Goal: Task Accomplishment & Management: Manage account settings

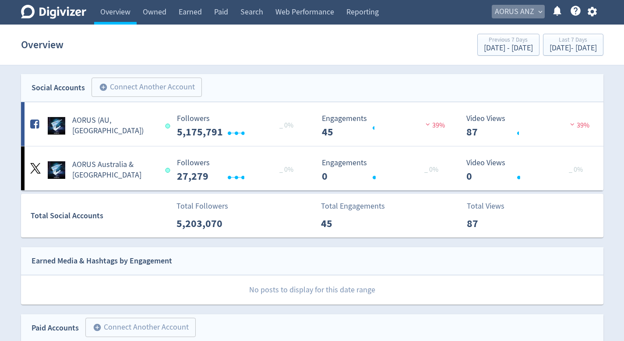
click at [529, 11] on span "AORUS ANZ" at bounding box center [514, 12] width 39 height 14
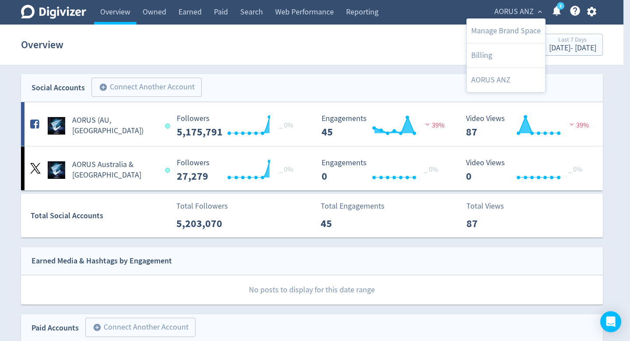
click at [600, 14] on div at bounding box center [315, 170] width 630 height 341
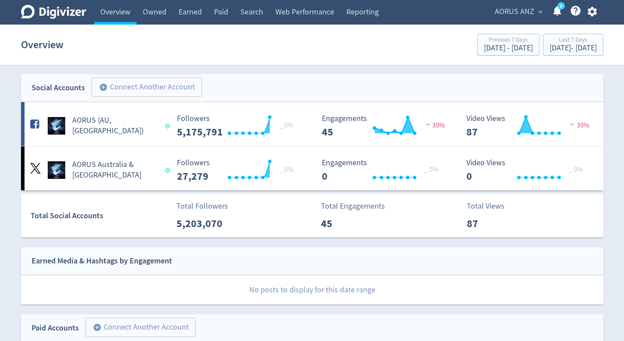
click at [589, 14] on icon "button" at bounding box center [591, 12] width 9 height 10
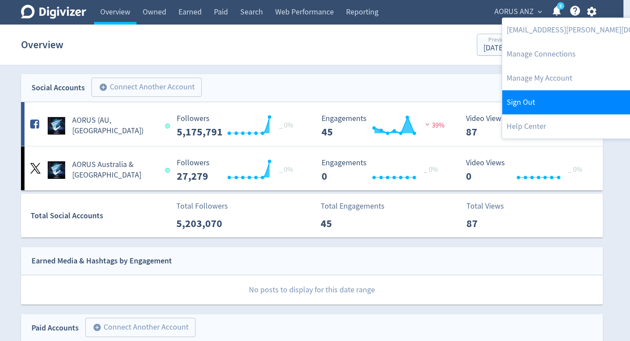
click at [544, 102] on link "Sign Out" at bounding box center [591, 102] width 179 height 24
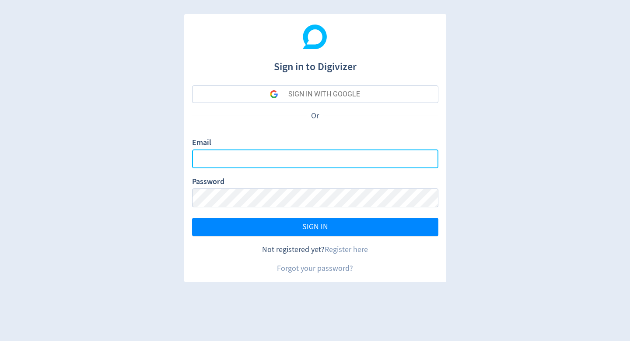
type input "[DOMAIN_NAME][EMAIL_ADDRESS][DOMAIN_NAME]"
click at [329, 153] on input "[DOMAIN_NAME][EMAIL_ADDRESS][DOMAIN_NAME]" at bounding box center [315, 158] width 246 height 19
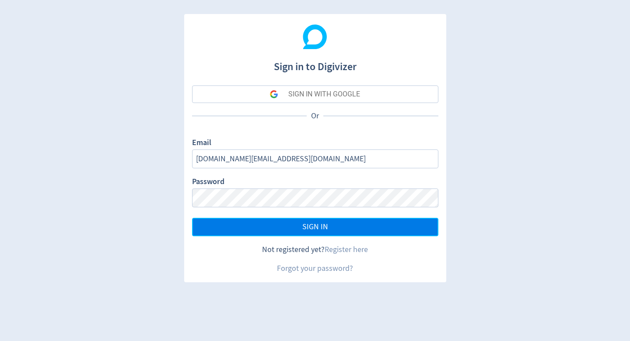
click at [331, 227] on button "SIGN IN" at bounding box center [315, 227] width 246 height 18
